Goal: Task Accomplishment & Management: Complete application form

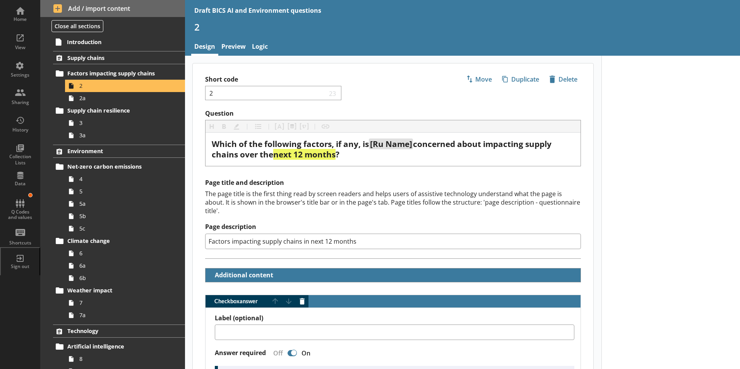
scroll to position [1084, 0]
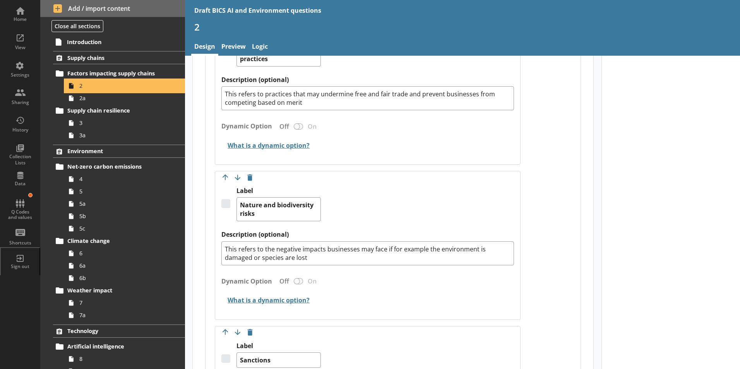
click at [95, 88] on span "2" at bounding box center [122, 85] width 86 height 7
type textarea "x"
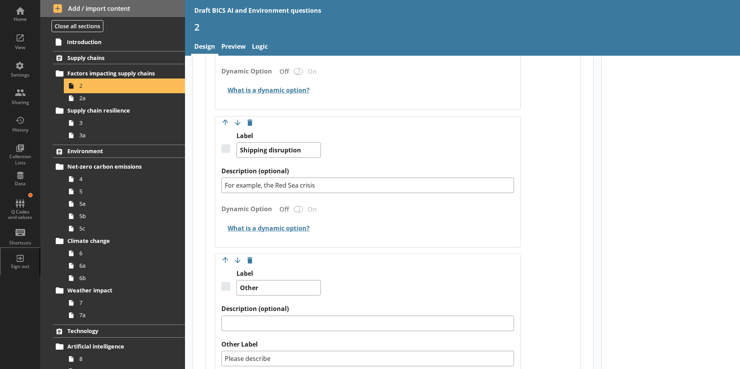
scroll to position [1433, 0]
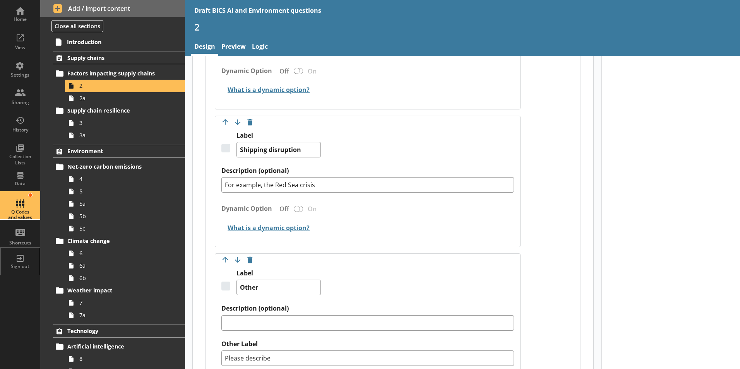
click at [24, 203] on div "Q Codes and values" at bounding box center [20, 205] width 27 height 27
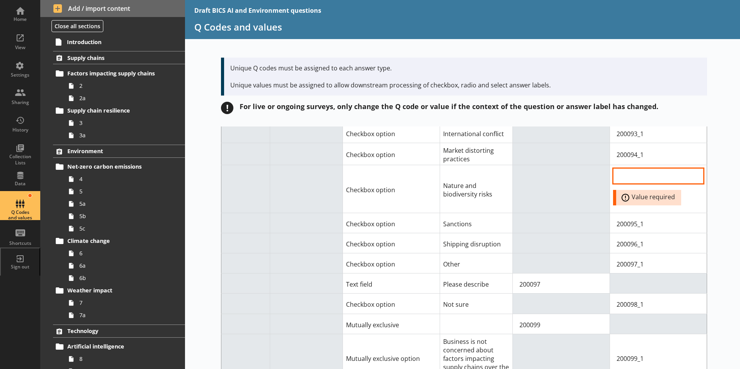
scroll to position [116, 0]
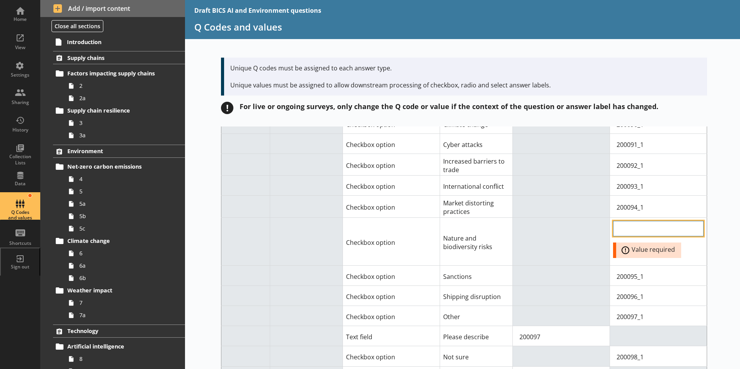
click at [624, 224] on input "Option Value input field" at bounding box center [658, 228] width 91 height 15
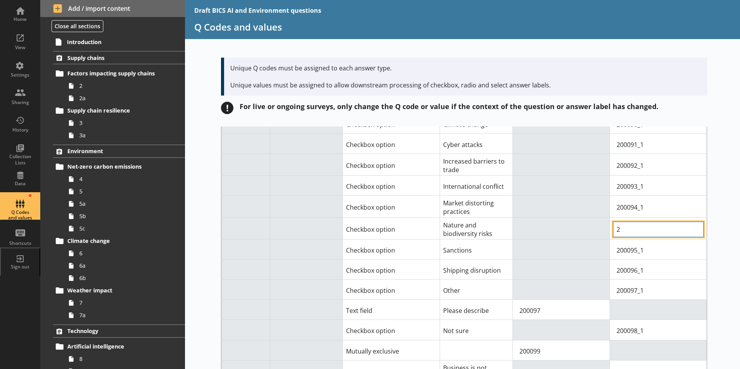
click at [624, 230] on input "2" at bounding box center [658, 229] width 91 height 15
type input "200155_1"
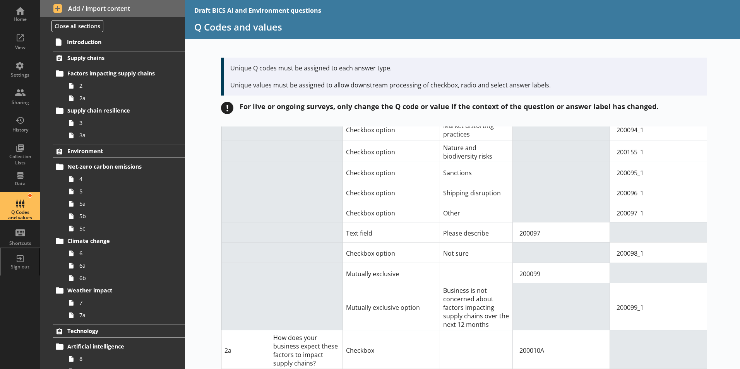
scroll to position [77, 0]
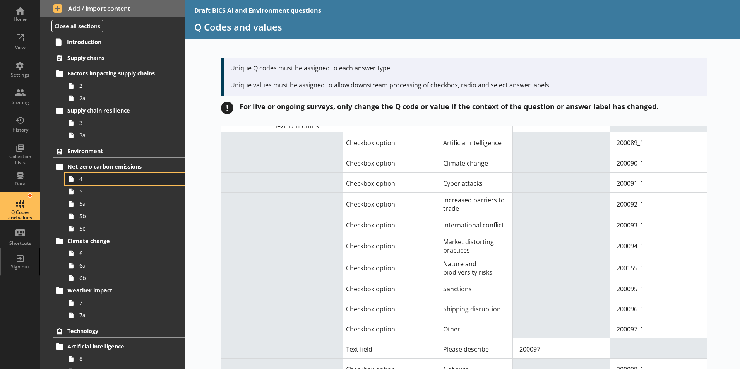
click at [86, 179] on span "4" at bounding box center [122, 178] width 86 height 7
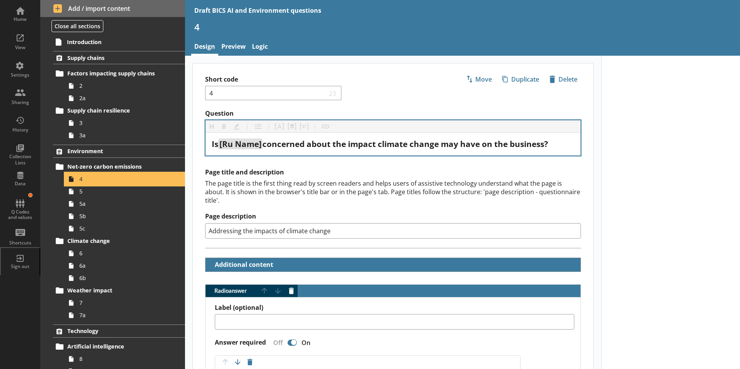
type textarea "x"
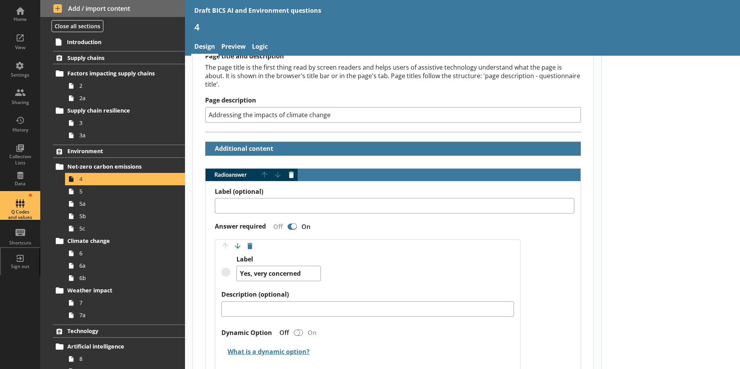
click at [16, 212] on div "Q Codes and values" at bounding box center [20, 214] width 27 height 11
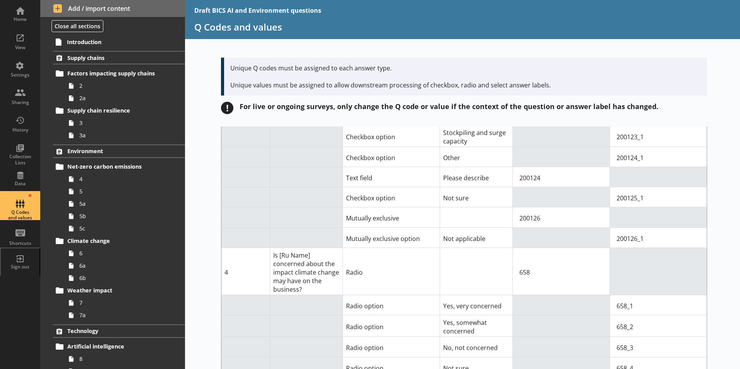
scroll to position [1317, 0]
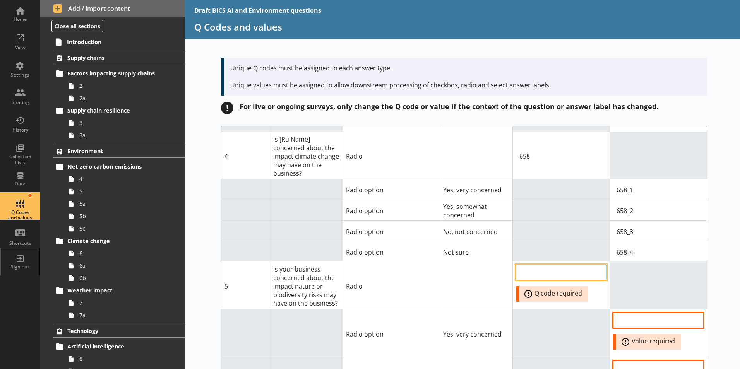
click at [531, 265] on input "QCode input field" at bounding box center [561, 272] width 91 height 15
type input "9610"
click at [678, 313] on input "Option Value input field" at bounding box center [658, 320] width 91 height 15
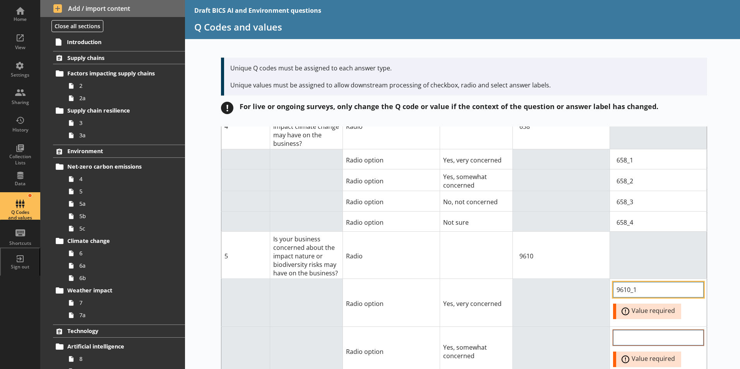
scroll to position [1394, 0]
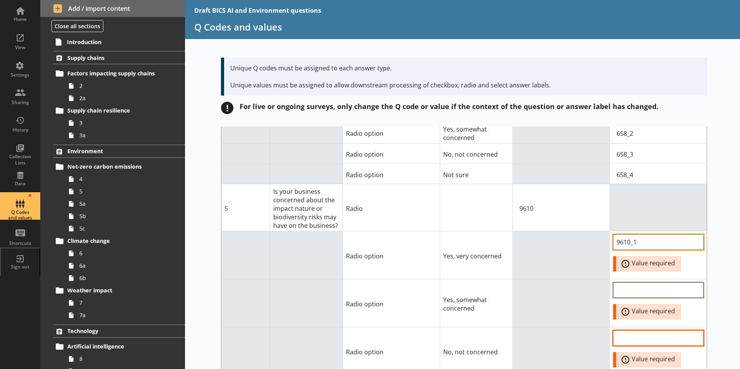
type input "9610_1"
click at [644, 283] on input "Option Value input field" at bounding box center [658, 290] width 91 height 15
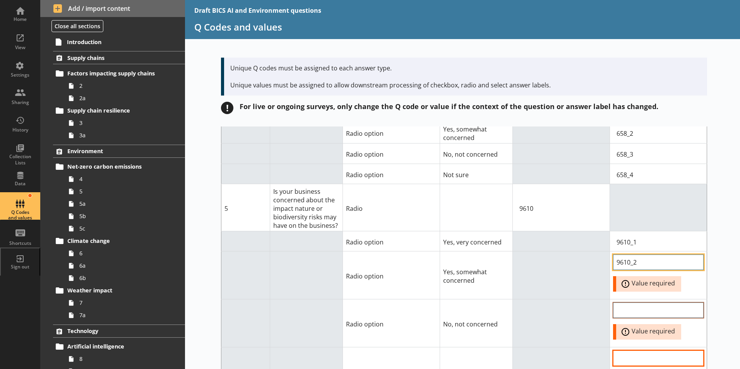
type input "9610_2"
click at [639, 303] on input "Option Value input field" at bounding box center [658, 310] width 91 height 15
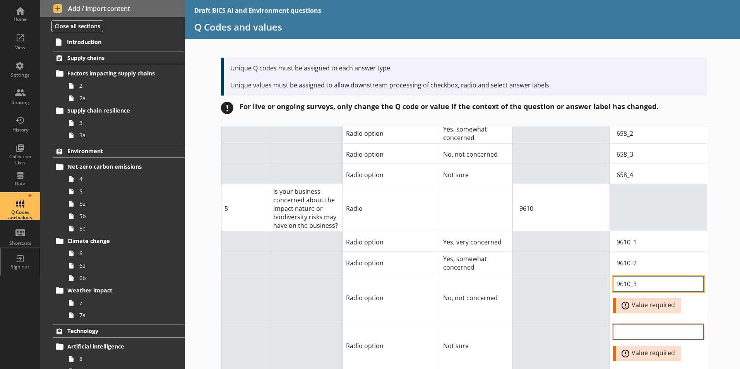
type input "9610_3"
click at [663, 325] on input "Option Value input field" at bounding box center [658, 332] width 91 height 15
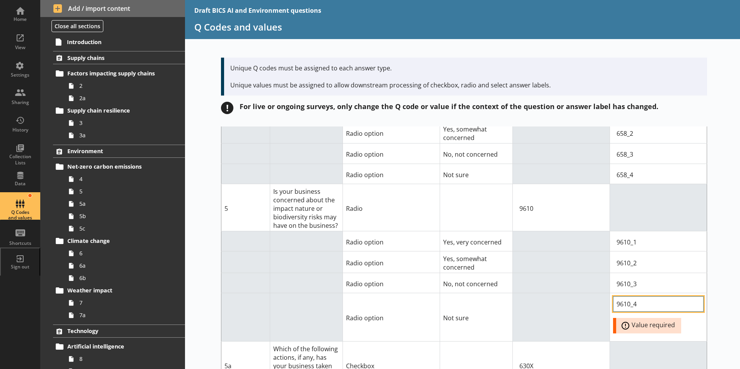
type input "9610_4"
click at [719, 323] on div "Short code Question Answer Type Answer label Q code for answer type Value for c…" at bounding box center [462, 248] width 555 height 243
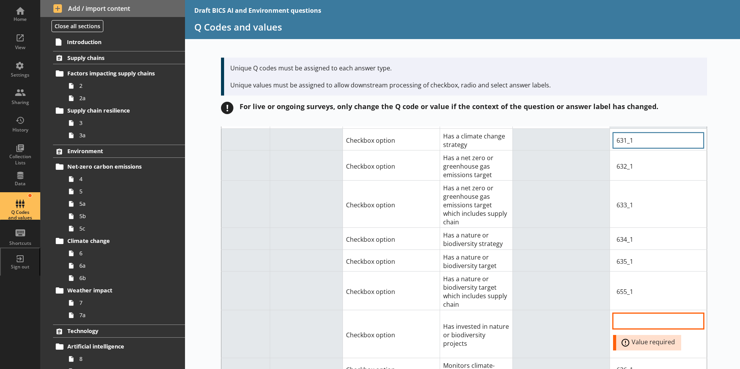
scroll to position [1665, 0]
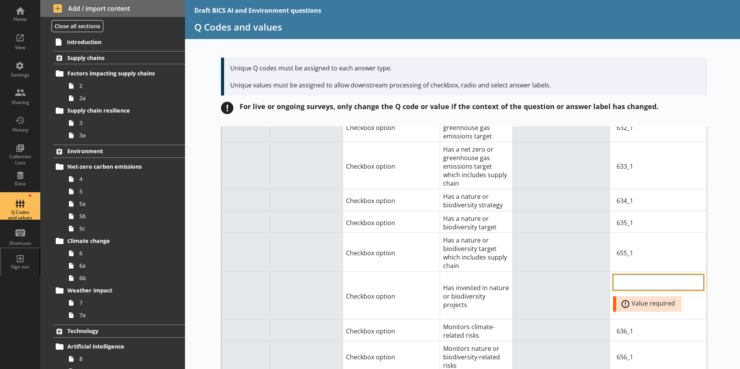
click at [638, 275] on input "Option Value input field" at bounding box center [658, 282] width 91 height 15
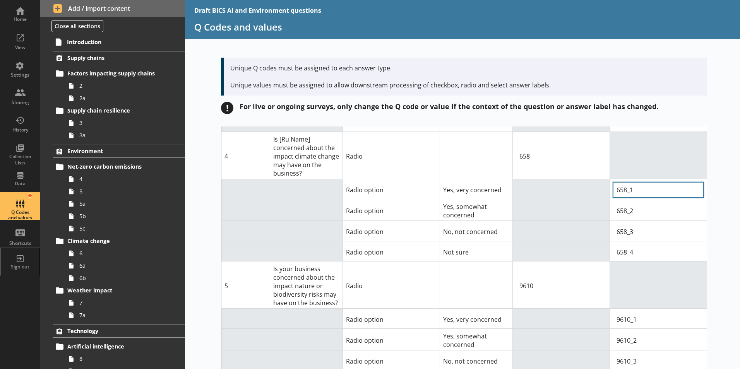
scroll to position [1355, 0]
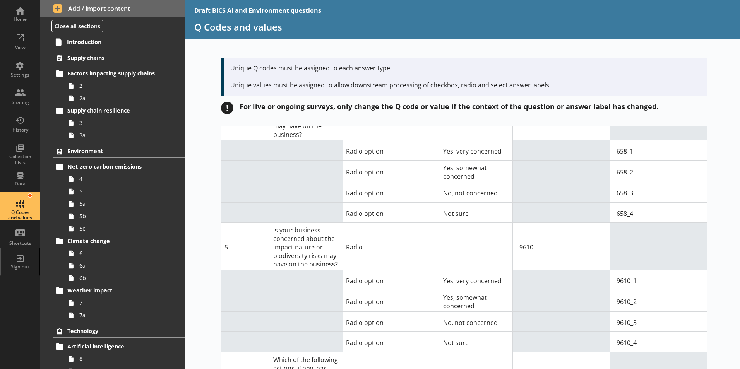
type input "788_1"
click at [621, 273] on input "9610_1" at bounding box center [658, 280] width 91 height 15
type input "9515_1"
drag, startPoint x: 628, startPoint y: 291, endPoint x: 619, endPoint y: 291, distance: 8.9
click at [619, 294] on input "9610_2" at bounding box center [658, 301] width 91 height 15
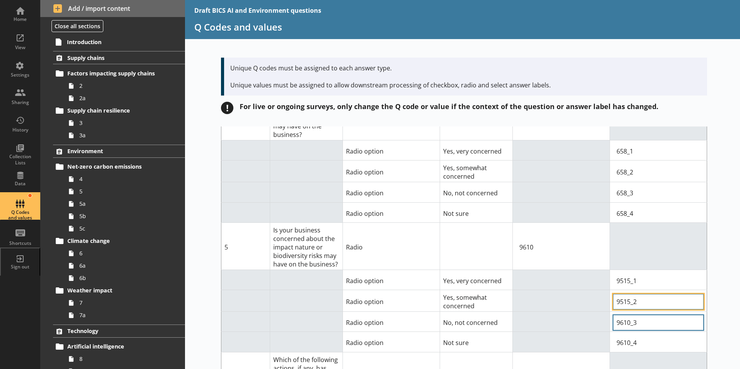
type input "9515_2"
drag, startPoint x: 628, startPoint y: 313, endPoint x: 618, endPoint y: 313, distance: 9.7
click at [618, 315] on input "9610_3" at bounding box center [658, 322] width 91 height 15
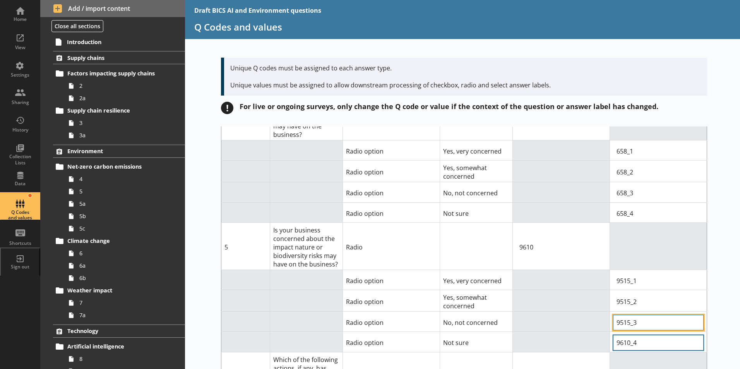
type input "9515_3"
drag, startPoint x: 628, startPoint y: 335, endPoint x: 618, endPoint y: 331, distance: 11.1
click at [618, 335] on input "9610_4" at bounding box center [658, 342] width 91 height 15
type input "9515_4"
click at [672, 352] on td at bounding box center [658, 375] width 97 height 47
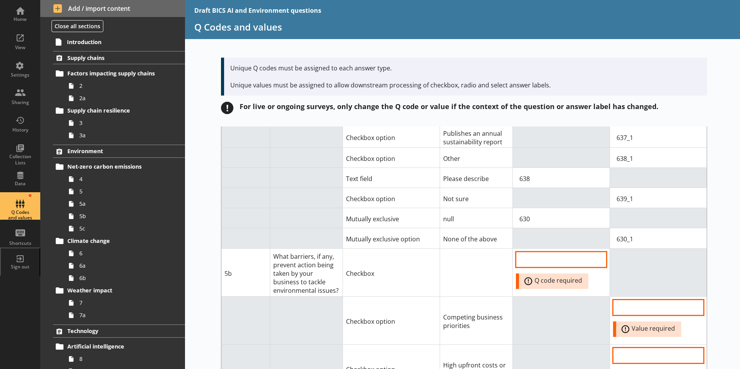
scroll to position [1936, 0]
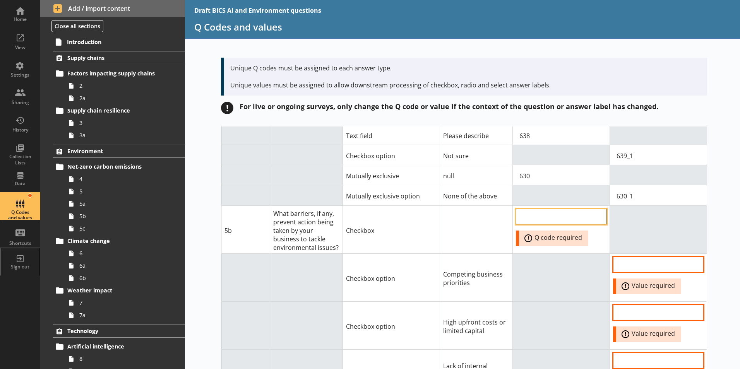
click at [559, 209] on input "QCode input field" at bounding box center [561, 216] width 91 height 15
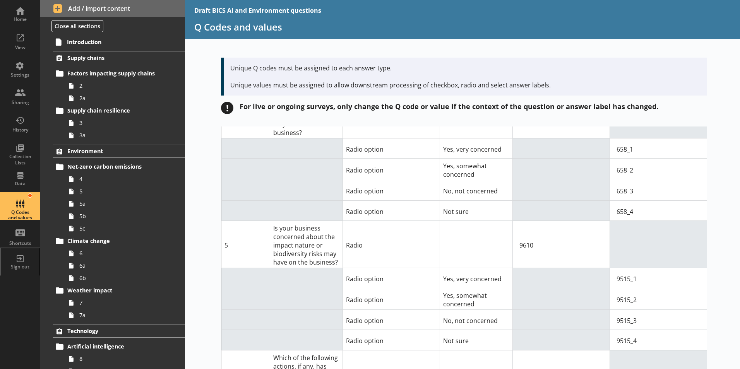
scroll to position [1355, 0]
type input "961X"
drag, startPoint x: 532, startPoint y: 235, endPoint x: 517, endPoint y: 234, distance: 15.1
click at [517, 240] on input "9610" at bounding box center [561, 247] width 91 height 15
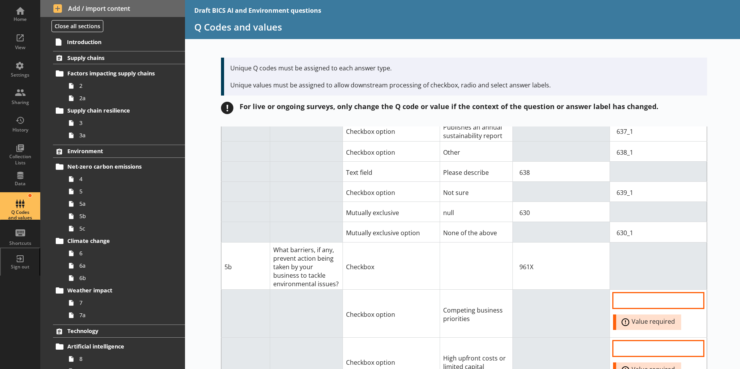
scroll to position [1936, 0]
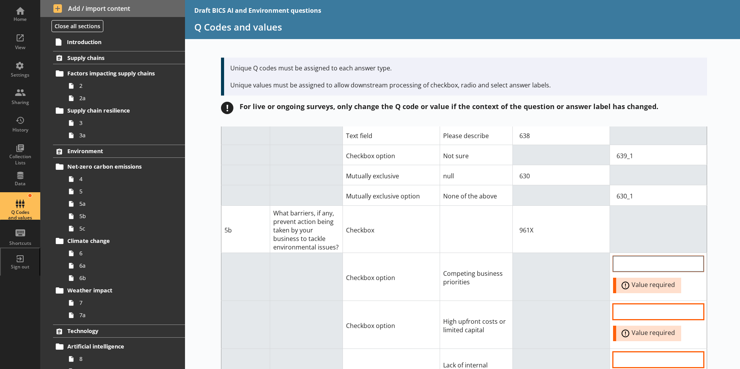
type input "9515"
click at [638, 256] on input "Option Value input field" at bounding box center [658, 263] width 91 height 15
type input "9611_1"
click at [625, 304] on input "Option Value input field" at bounding box center [658, 311] width 91 height 15
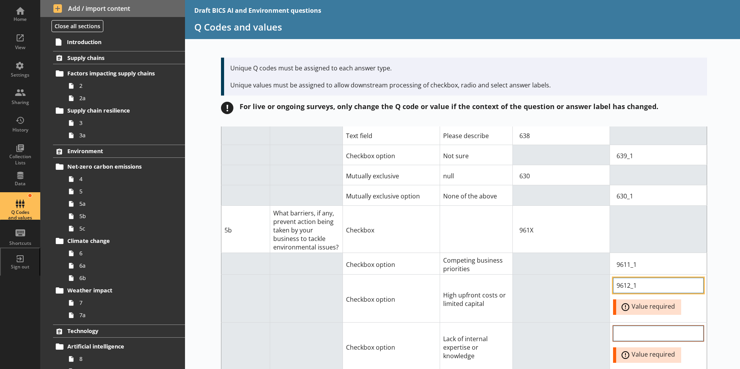
type input "9612_1"
click at [632, 326] on input "Option Value input field" at bounding box center [658, 333] width 91 height 15
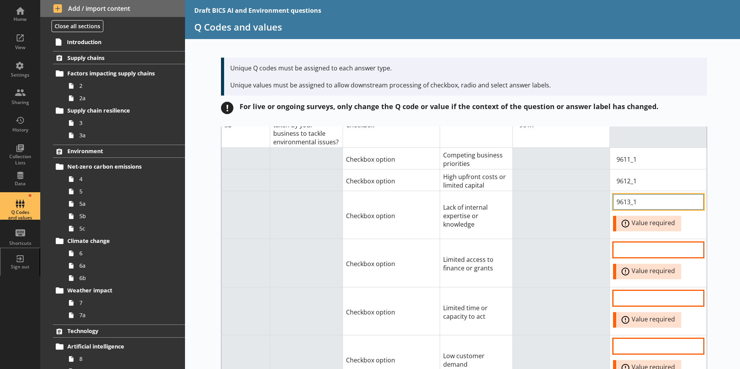
scroll to position [2052, 0]
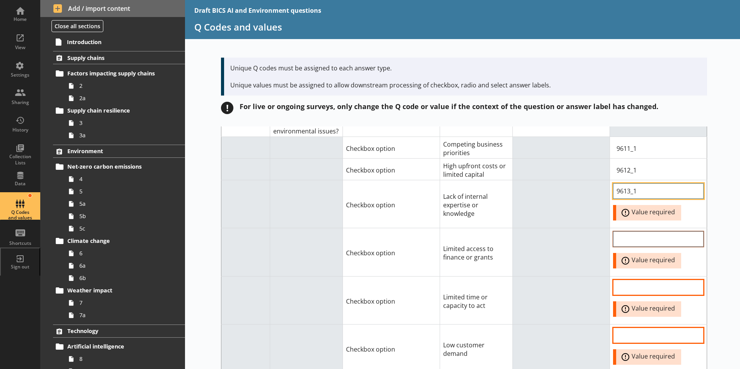
type input "9613_1"
click at [630, 232] on input "Option Value input field" at bounding box center [658, 239] width 91 height 15
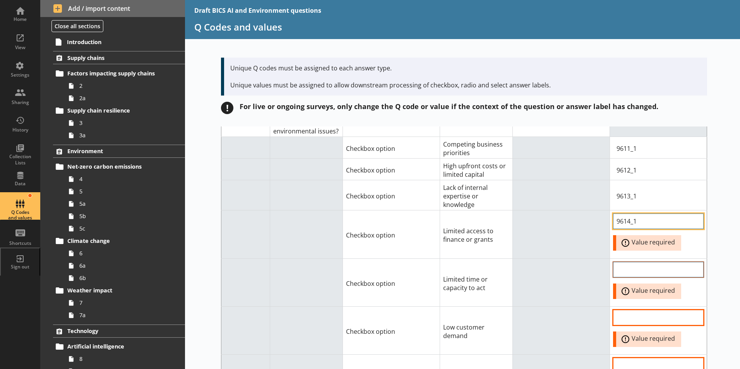
type input "9614_1"
click at [635, 262] on input "Option Value input field" at bounding box center [658, 269] width 91 height 15
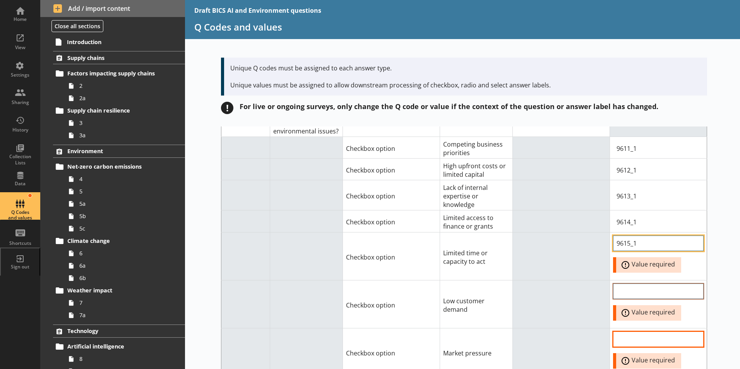
type input "9615_1"
click at [654, 284] on input "Option Value input field" at bounding box center [658, 291] width 91 height 15
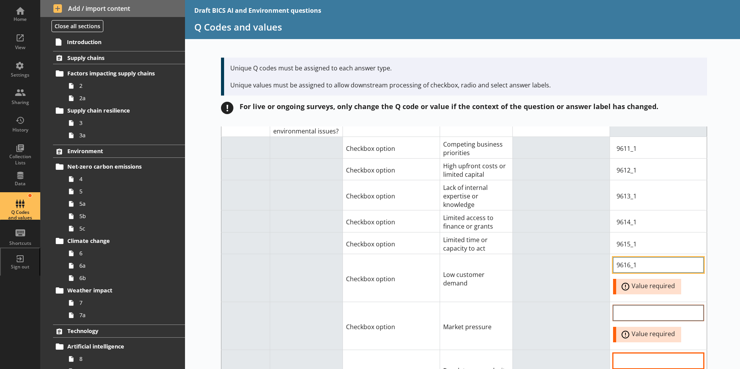
type input "9616_1"
click at [629, 306] on input "Option Value input field" at bounding box center [658, 313] width 91 height 15
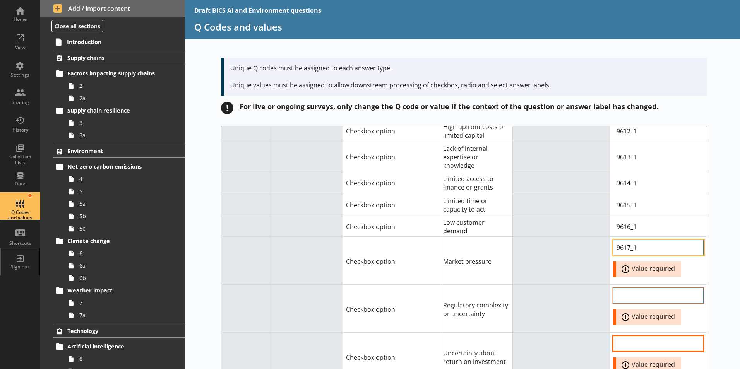
scroll to position [2169, 0]
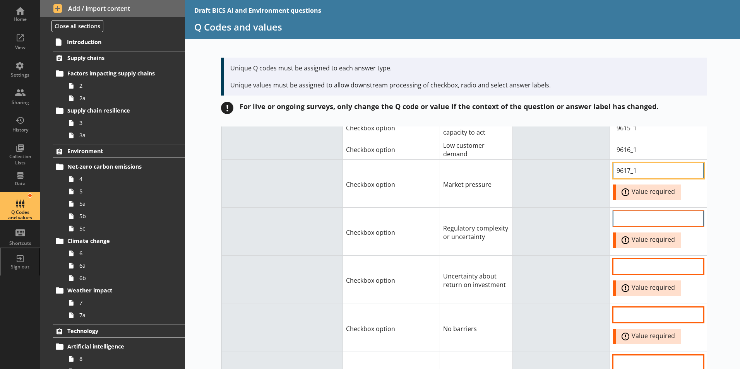
type input "9617_1"
click at [642, 211] on input "Option Value input field" at bounding box center [658, 218] width 91 height 15
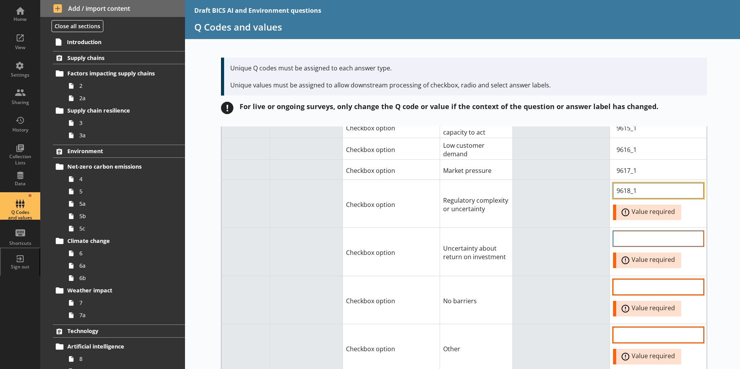
type input "9618_1"
click at [649, 231] on input "Option Value input field" at bounding box center [658, 238] width 91 height 15
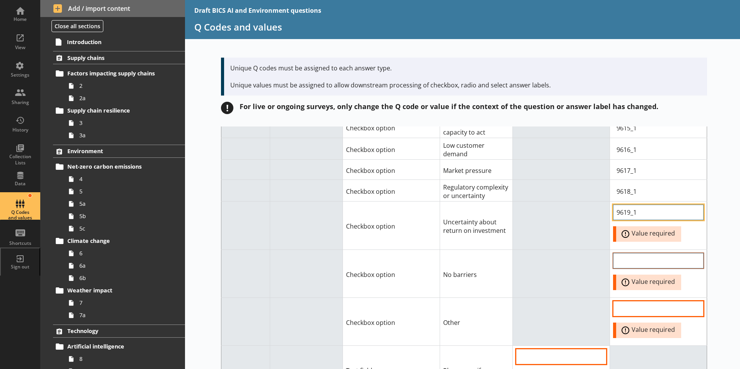
type input "9619_1"
click at [627, 253] on input "Option Value input field" at bounding box center [658, 260] width 91 height 15
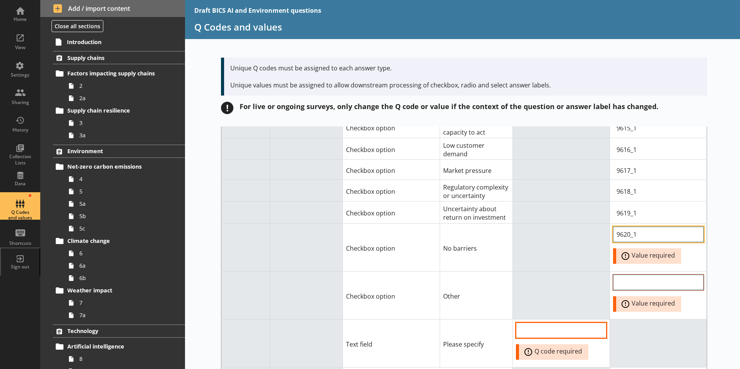
type input "9620_1"
click at [640, 275] on input "Option Value input field" at bounding box center [658, 282] width 91 height 15
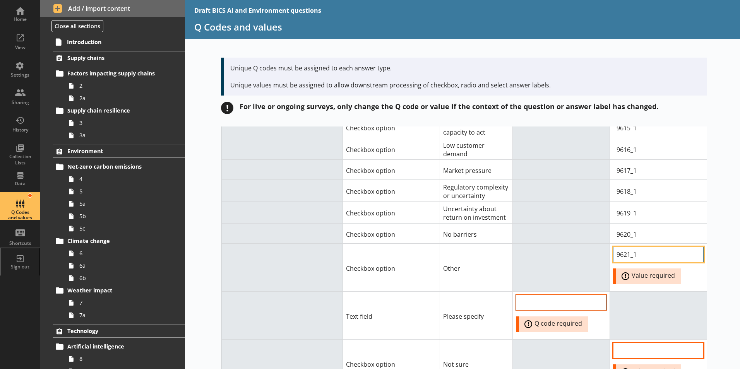
type input "9621_1"
click at [559, 295] on input "QCode input field" at bounding box center [561, 302] width 91 height 15
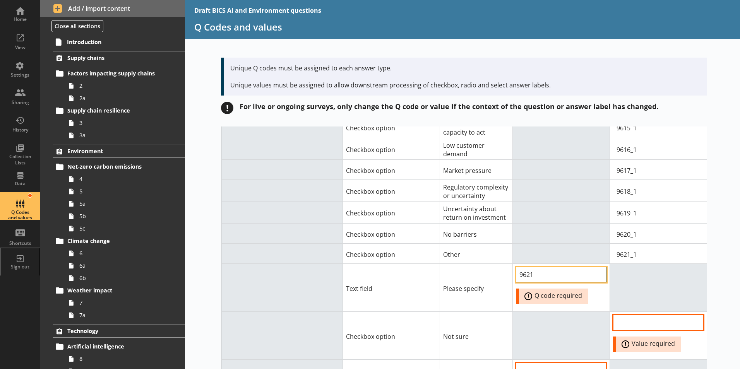
type input "9621"
click at [620, 264] on td at bounding box center [658, 288] width 97 height 48
click at [648, 315] on input "Option Value input field" at bounding box center [658, 322] width 91 height 15
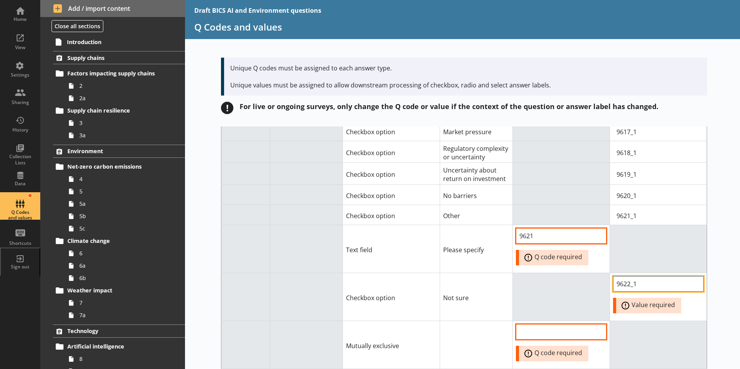
scroll to position [2246, 0]
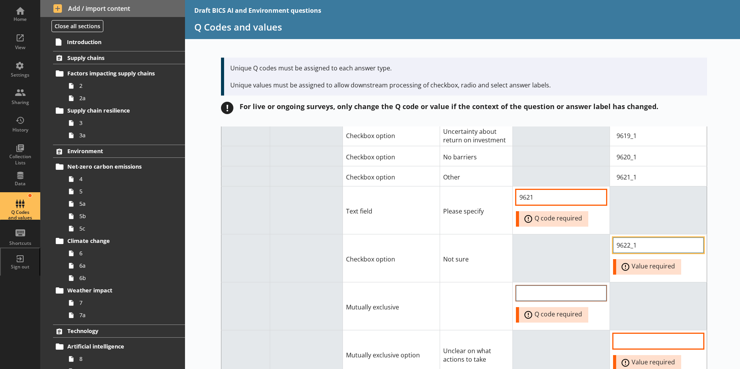
type input "9622_1"
click at [534, 286] on input "QCode input field" at bounding box center [561, 293] width 91 height 15
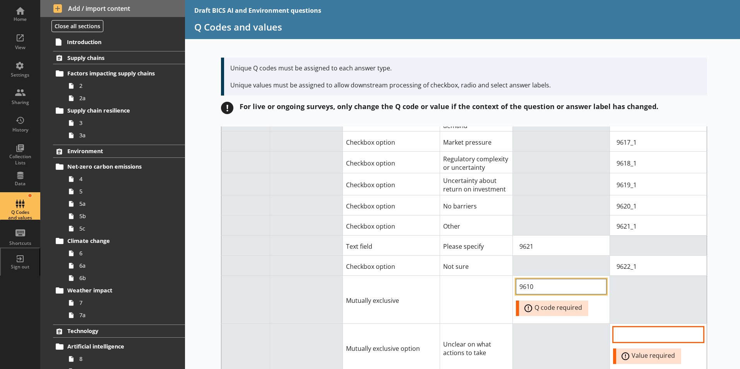
scroll to position [2207, 0]
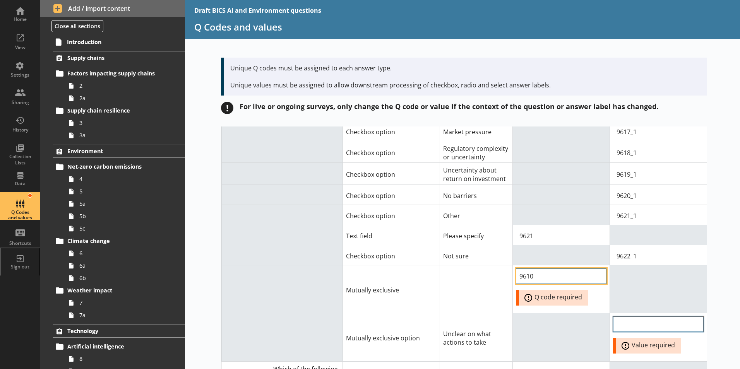
type input "9610"
click at [643, 317] on input "Option Value input field" at bounding box center [658, 324] width 91 height 15
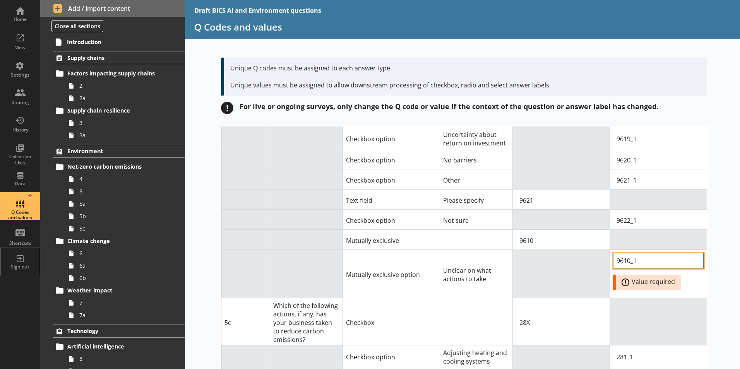
scroll to position [2246, 0]
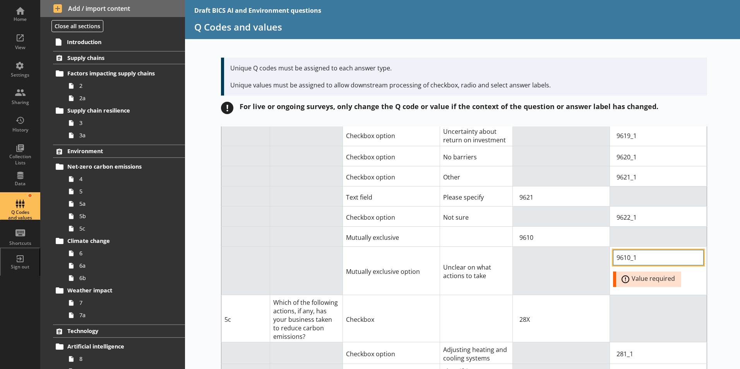
type input "9610_1"
click at [658, 295] on td at bounding box center [658, 318] width 97 height 47
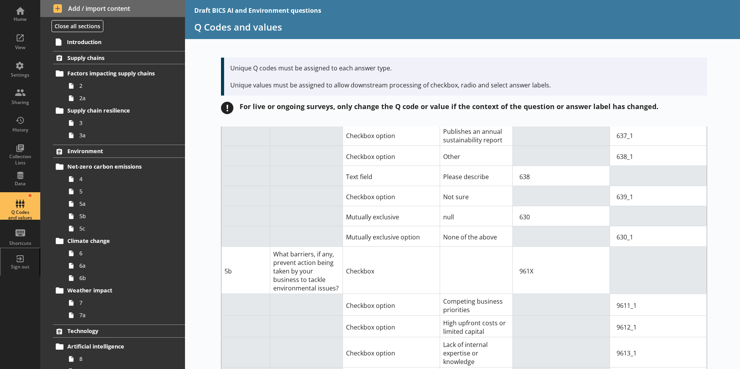
scroll to position [1897, 0]
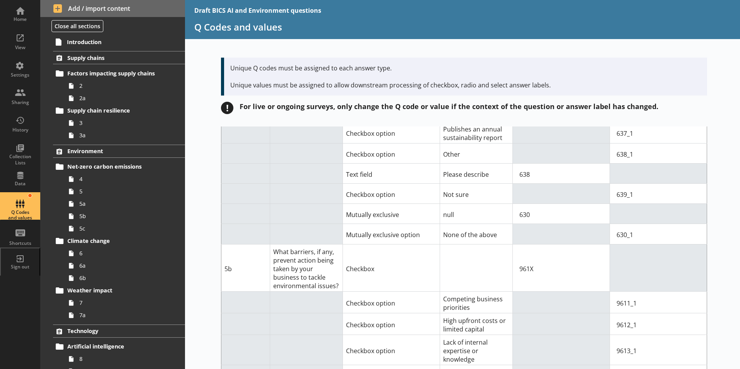
click at [330, 256] on td "What barriers, if any, prevent action being taken by your business to tackle en…" at bounding box center [306, 267] width 73 height 47
drag, startPoint x: 334, startPoint y: 258, endPoint x: 264, endPoint y: 224, distance: 77.9
click at [261, 244] on tr "5b What barriers, if any, prevent action being taken by your business to tackle…" at bounding box center [465, 267] width 486 height 47
drag, startPoint x: 264, startPoint y: 224, endPoint x: 284, endPoint y: 227, distance: 20.7
copy tr "What barriers, if any, prevent action being taken by your business to tackle en…"
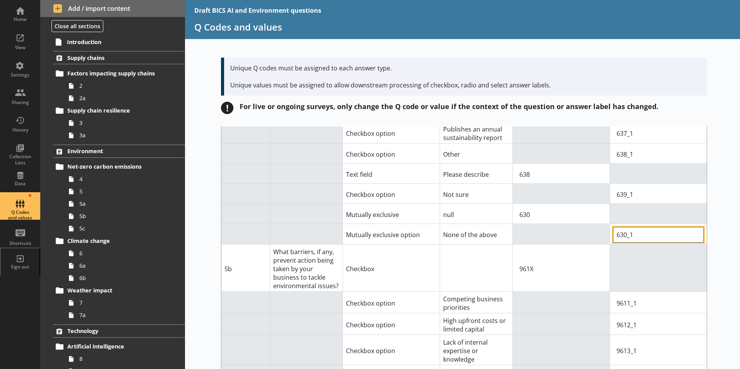
click at [672, 227] on input "630_1" at bounding box center [658, 234] width 91 height 15
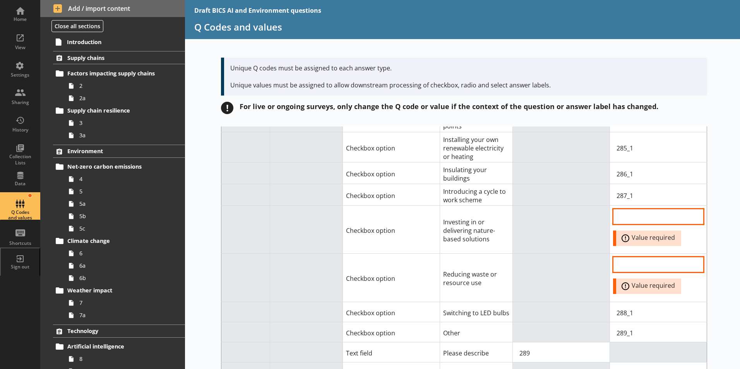
scroll to position [2478, 0]
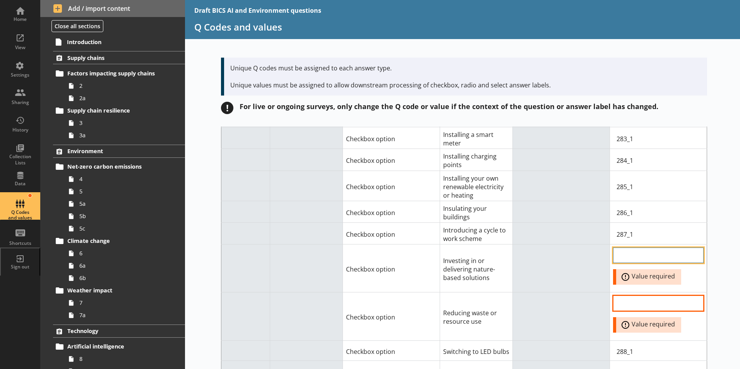
click at [621, 248] on input "Option Value input field" at bounding box center [658, 255] width 91 height 15
type input "326_1"
click at [640, 296] on input "Option Value input field" at bounding box center [658, 303] width 91 height 15
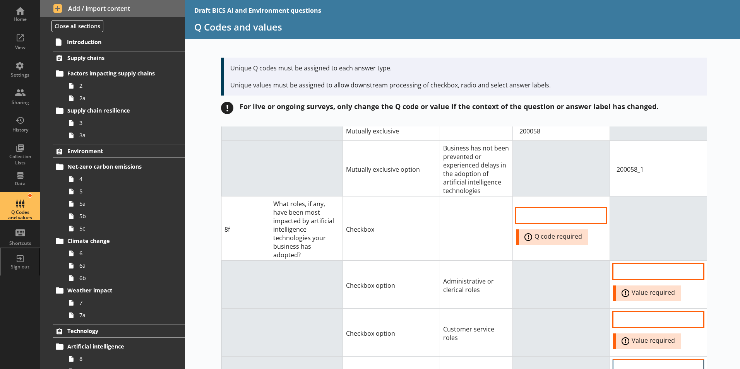
scroll to position [5731, 0]
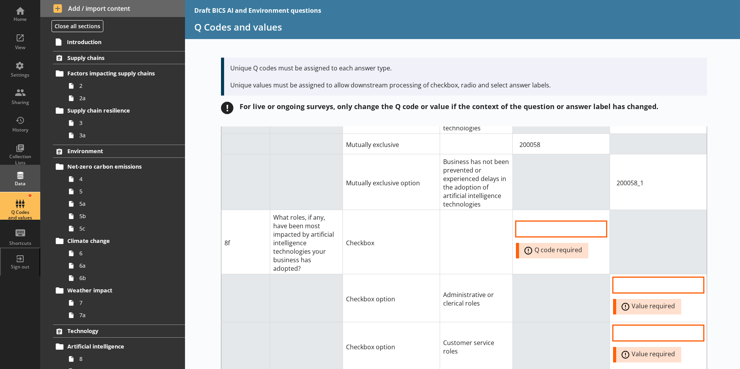
type input "327_1"
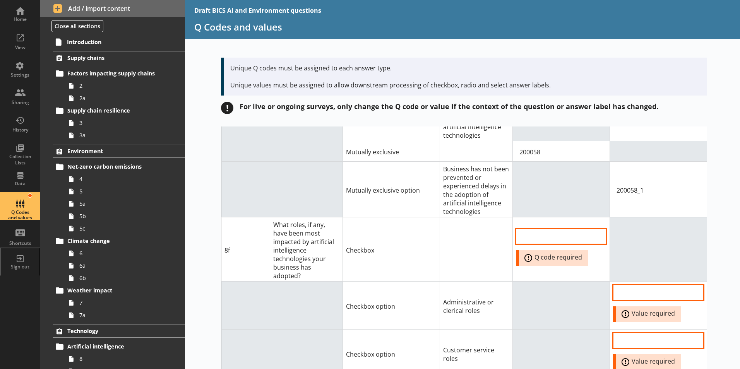
scroll to position [5691, 0]
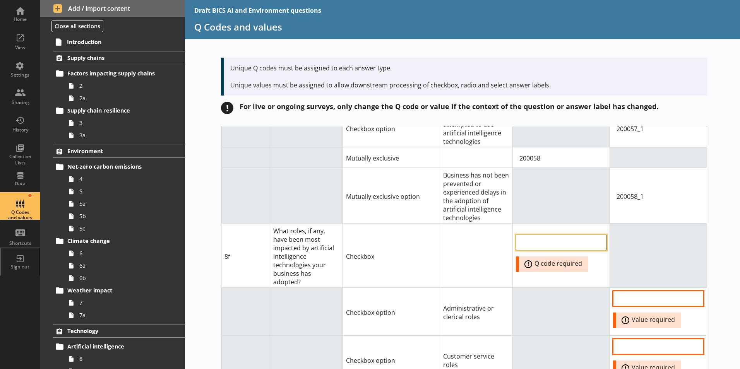
click at [534, 235] on input "QCode input field" at bounding box center [561, 242] width 91 height 15
type input "133X"
click at [648, 291] on input "Option Value input field" at bounding box center [658, 298] width 91 height 15
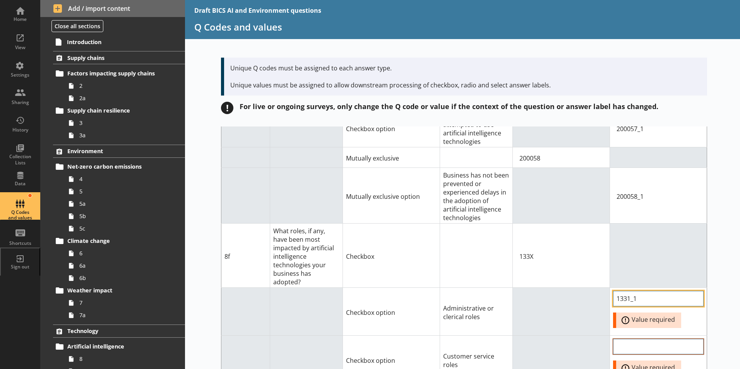
type input "1331_1"
click at [639, 339] on input "Option Value input field" at bounding box center [658, 346] width 91 height 15
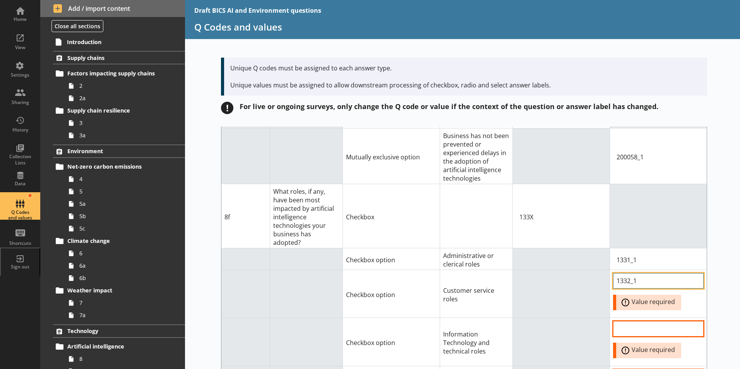
scroll to position [5769, 0]
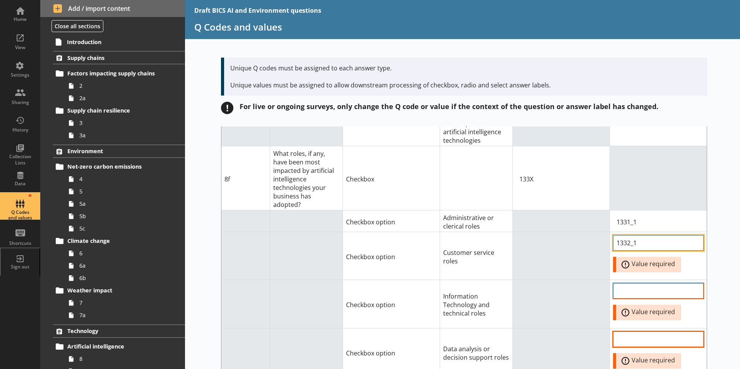
type input "1332_1"
click at [635, 283] on input "Option Value input field" at bounding box center [658, 290] width 91 height 15
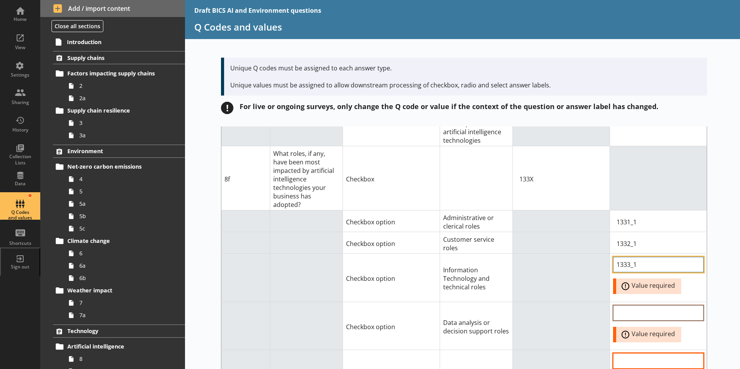
type input "1333_1"
click at [627, 306] on input "Option Value input field" at bounding box center [658, 313] width 91 height 15
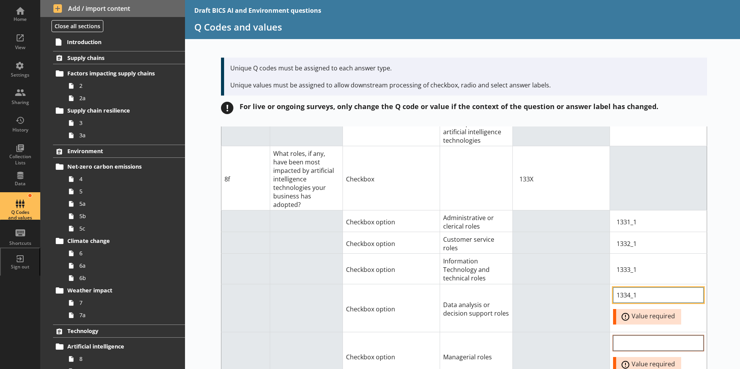
type input "1334_1"
click at [637, 336] on input "Option Value input field" at bounding box center [658, 343] width 91 height 15
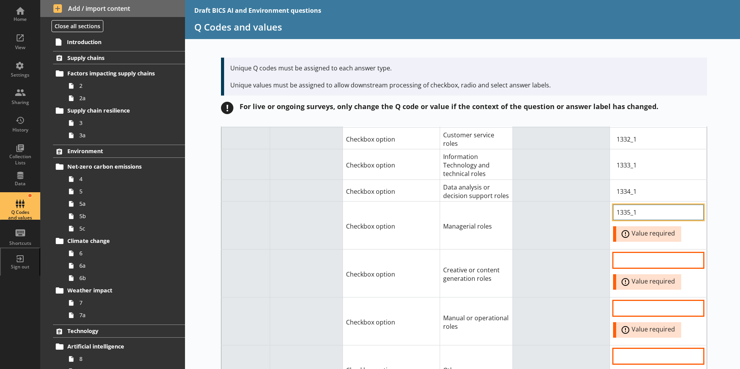
scroll to position [5885, 0]
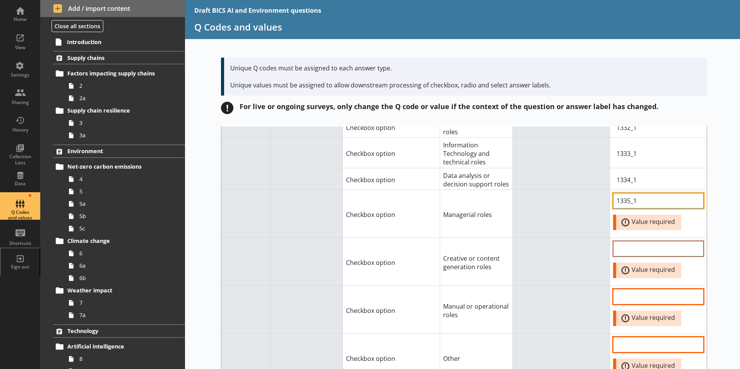
type input "1335_1"
click at [644, 241] on input "Option Value input field" at bounding box center [658, 248] width 91 height 15
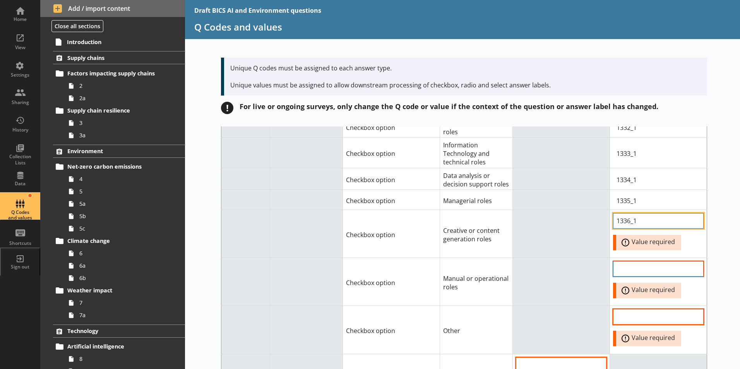
type input "1336_1"
click at [633, 261] on input "Option Value input field" at bounding box center [658, 268] width 91 height 15
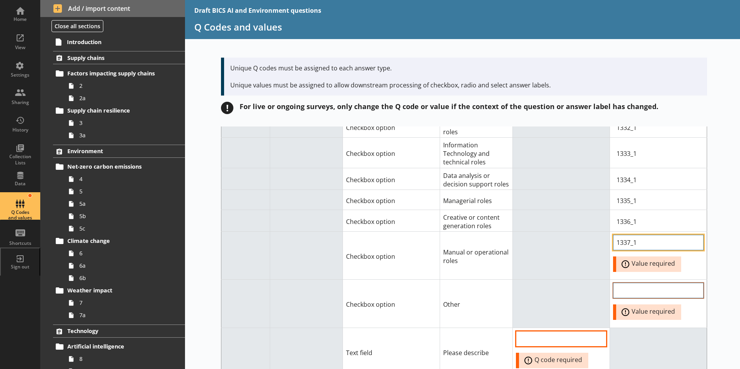
type input "1337_1"
click at [632, 283] on input "Option Value input field" at bounding box center [658, 290] width 91 height 15
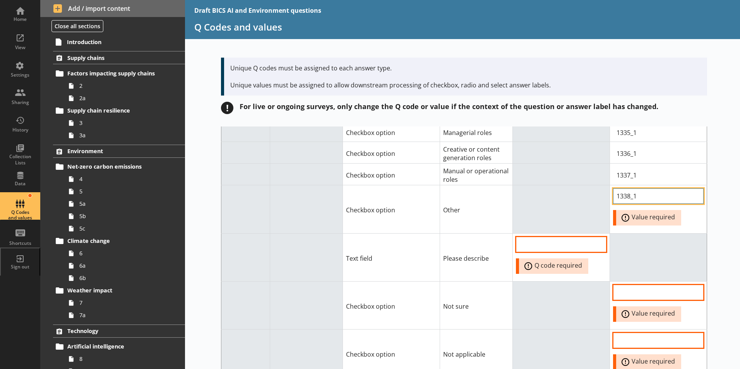
scroll to position [5962, 0]
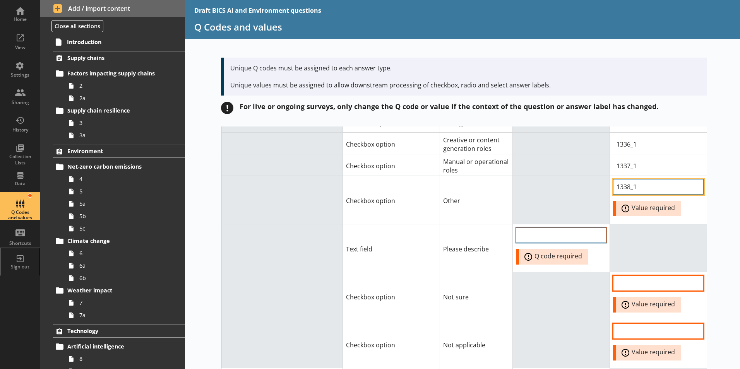
type input "1338_1"
click at [560, 228] on input "QCode input field" at bounding box center [561, 235] width 91 height 15
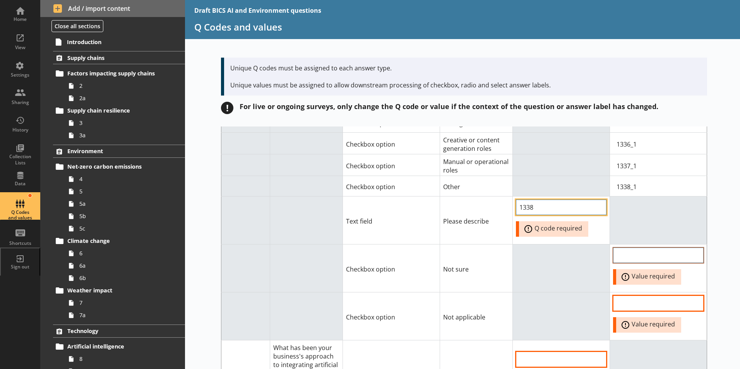
type input "1338"
click at [654, 248] on input "Option Value input field" at bounding box center [658, 255] width 91 height 15
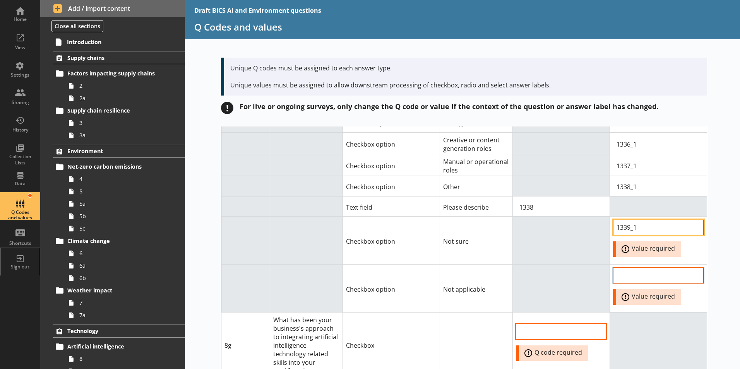
type input "1339_1"
click at [631, 268] on input "Option Value input field" at bounding box center [658, 275] width 91 height 15
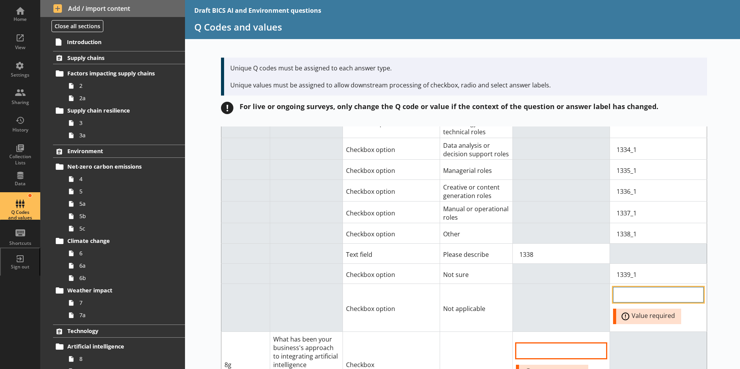
scroll to position [5924, 0]
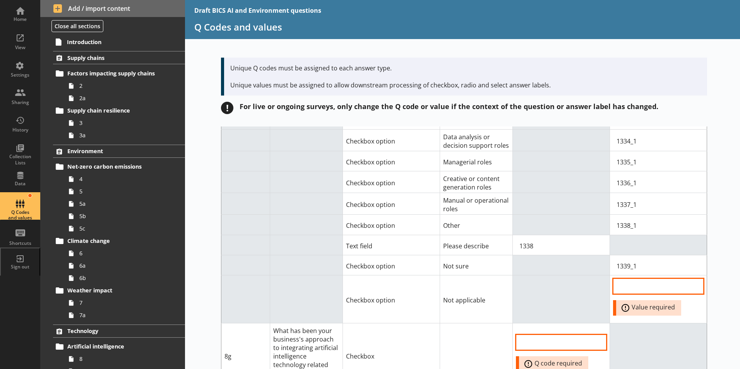
click at [559, 275] on td at bounding box center [561, 299] width 97 height 48
click at [692, 275] on td "Error: Value required" at bounding box center [658, 299] width 97 height 48
click at [641, 279] on input "Option Value input field" at bounding box center [658, 286] width 91 height 15
type input "1340_1"
click at [546, 275] on td at bounding box center [561, 299] width 97 height 48
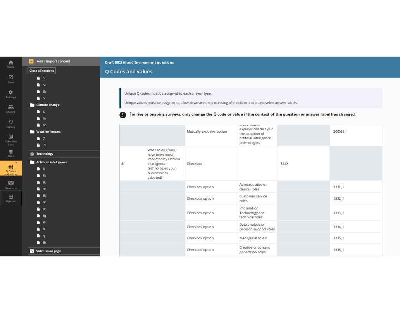
scroll to position [5672, 0]
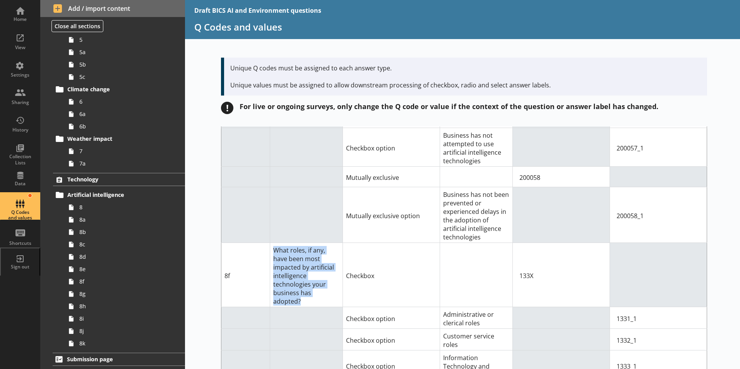
drag, startPoint x: 271, startPoint y: 211, endPoint x: 334, endPoint y: 254, distance: 76.3
click at [335, 254] on td "What roles, if any, have been most impacted by artificial intelligence technolo…" at bounding box center [306, 275] width 73 height 64
drag, startPoint x: 334, startPoint y: 254, endPoint x: 277, endPoint y: 225, distance: 64.1
copy td "What roles, if any, have been most impacted by artificial intelligence technolo…"
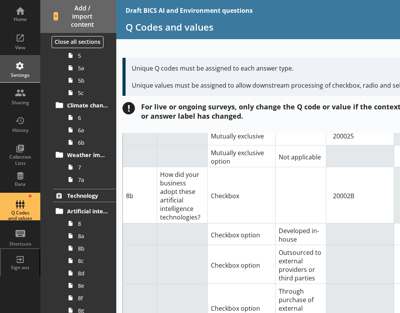
scroll to position [7191, 0]
